Goal: Transaction & Acquisition: Purchase product/service

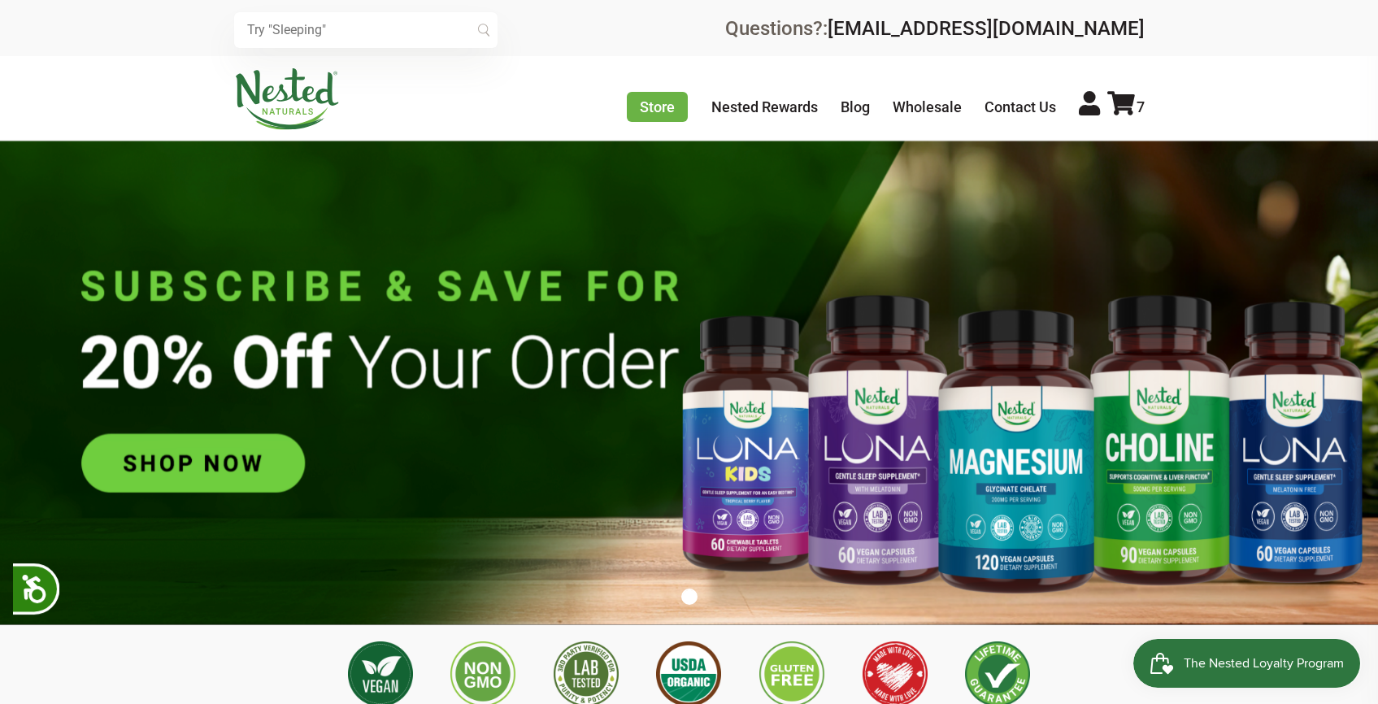
scroll to position [0, 2570]
click at [1120, 98] on icon at bounding box center [1121, 103] width 28 height 24
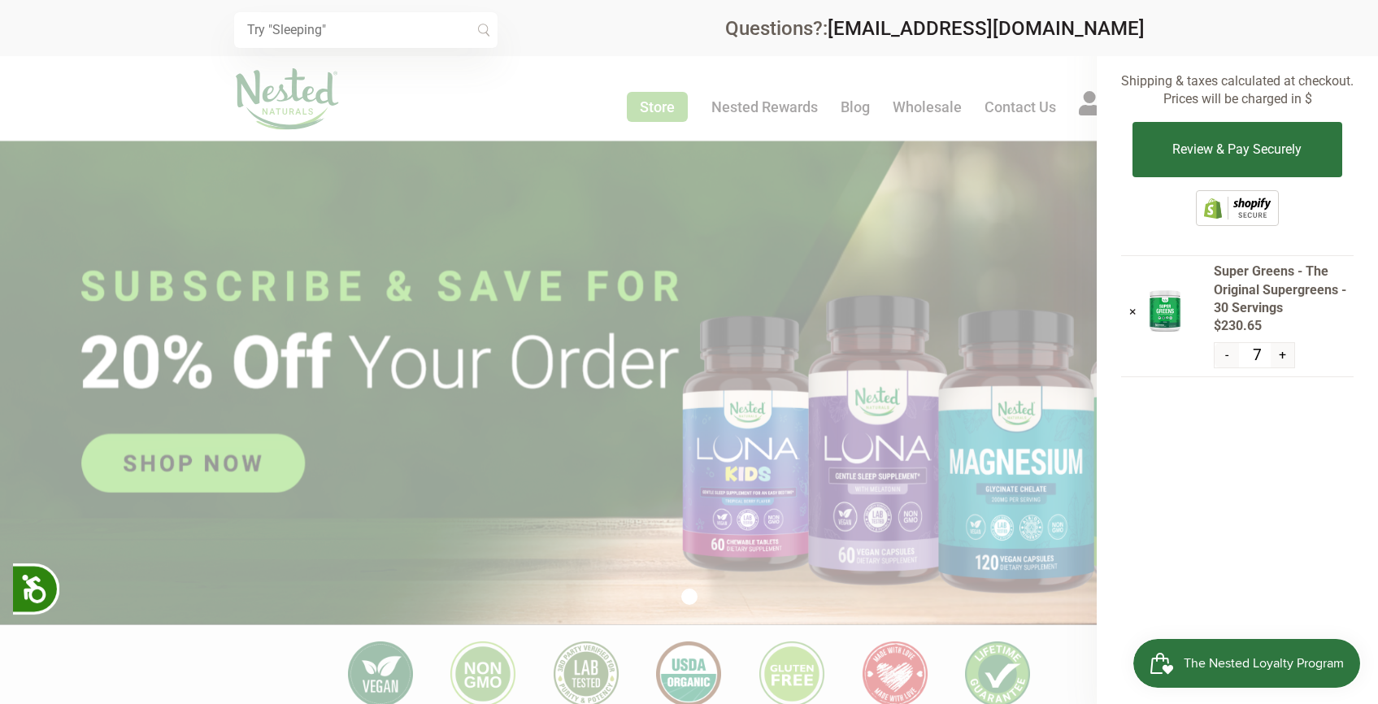
scroll to position [271, 0]
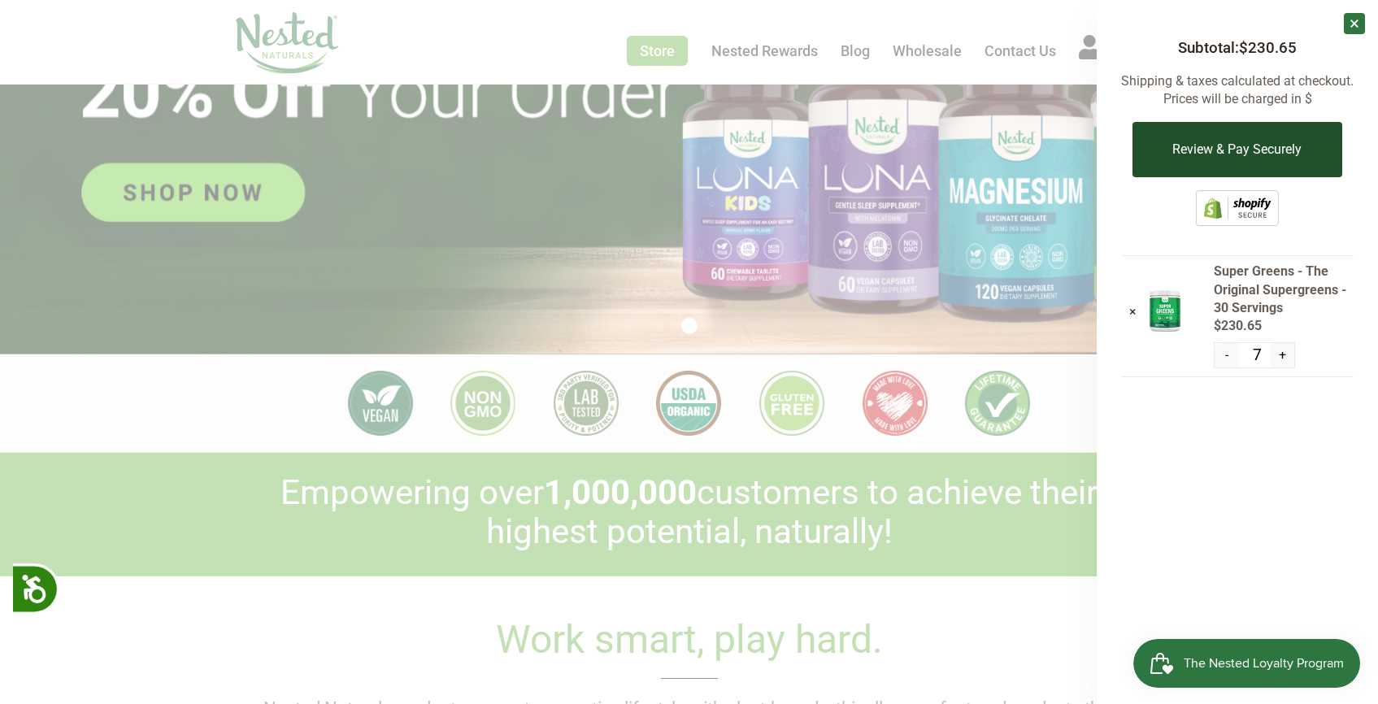
click at [1214, 133] on button "Review & Pay Securely" at bounding box center [1236, 149] width 209 height 55
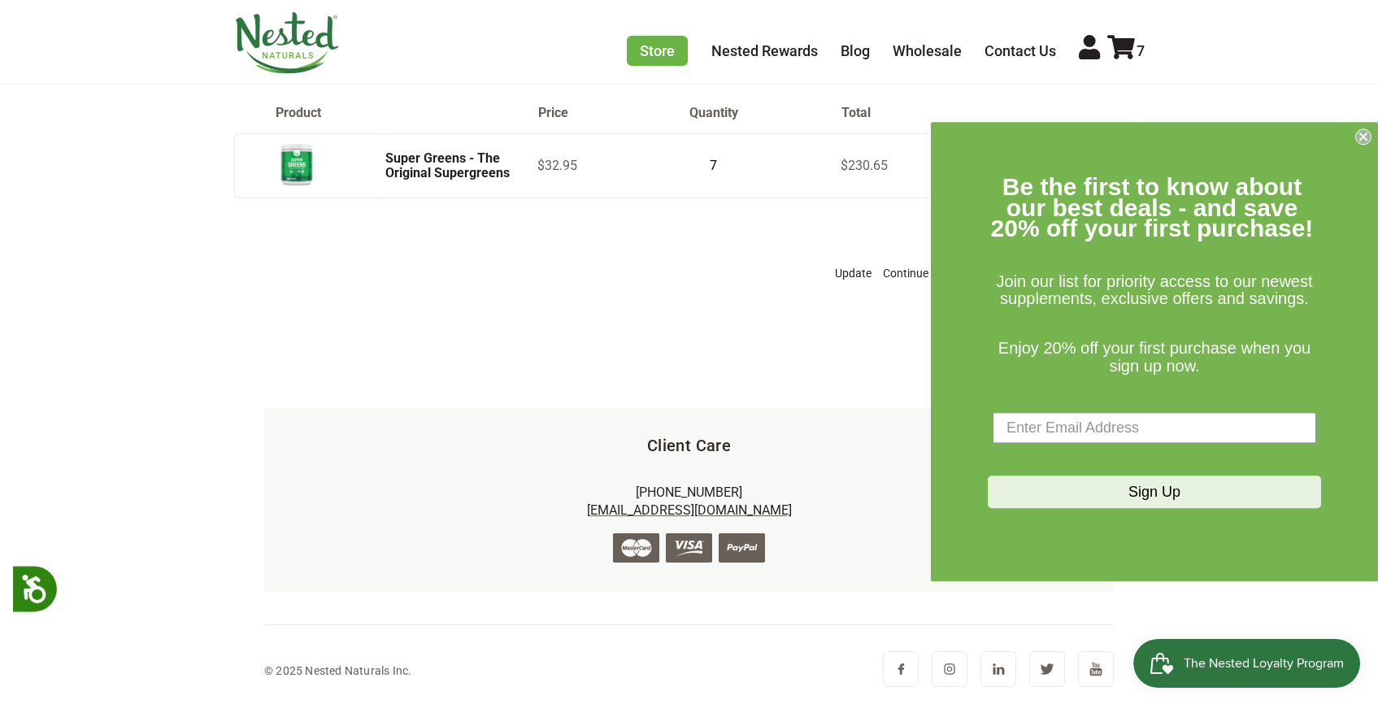
click at [1092, 350] on span "Enjoy 20% off your first purchase when you sign up now." at bounding box center [1154, 357] width 312 height 36
click at [1367, 135] on circle "Close dialog" at bounding box center [1363, 136] width 15 height 15
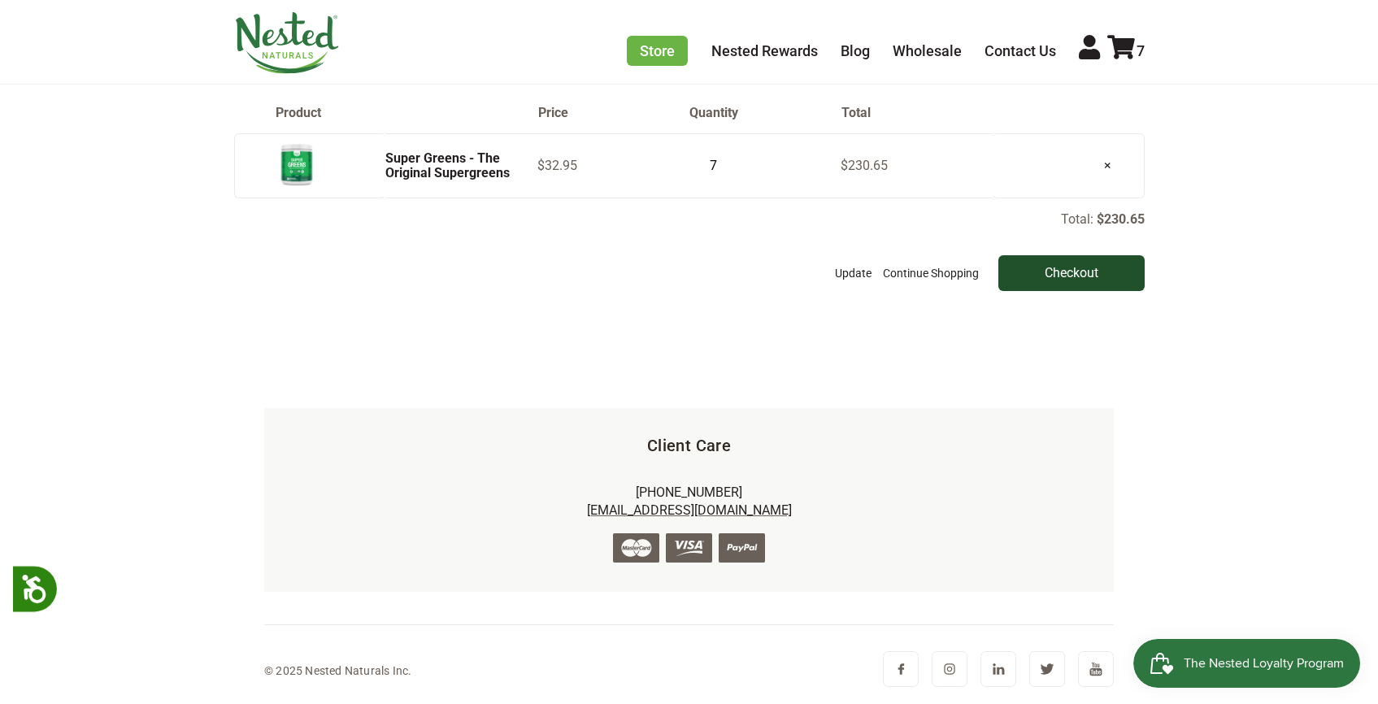
click at [1120, 274] on input "Checkout" at bounding box center [1071, 273] width 146 height 36
